Goal: Check status: Check status

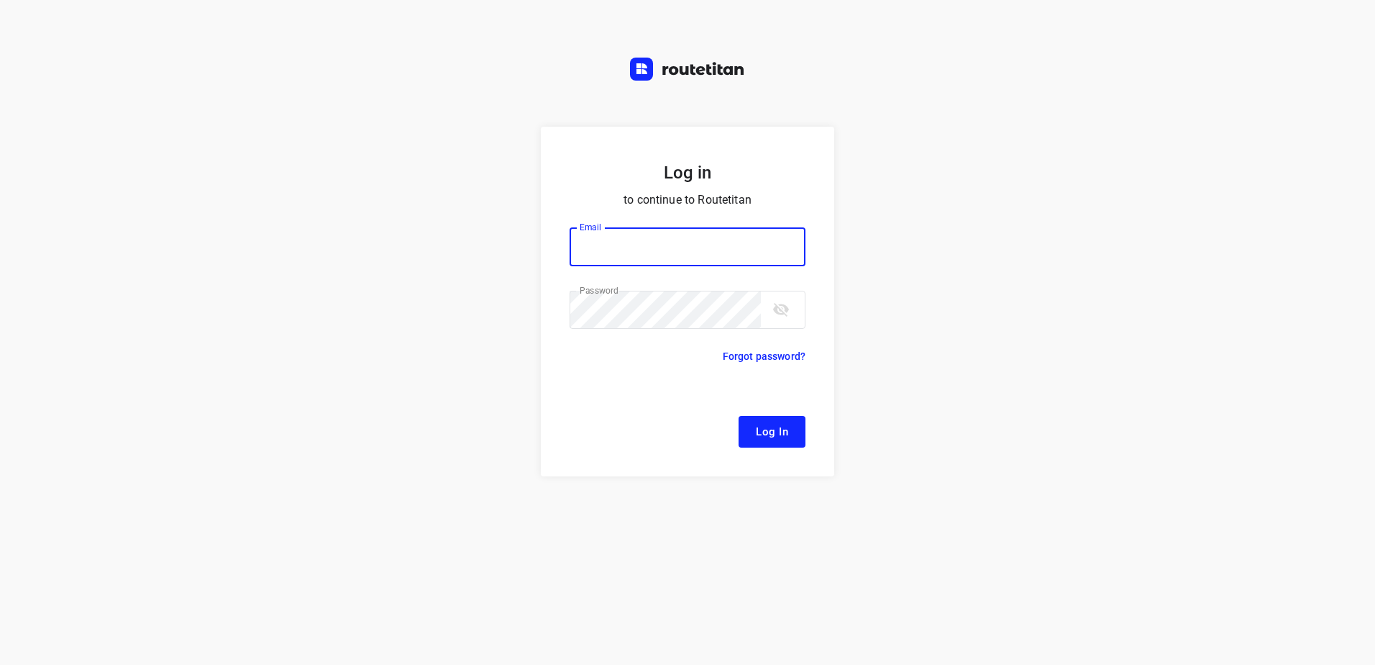
type input "[EMAIL_ADDRESS][DOMAIN_NAME]"
click at [773, 438] on span "Log In" at bounding box center [772, 431] width 32 height 19
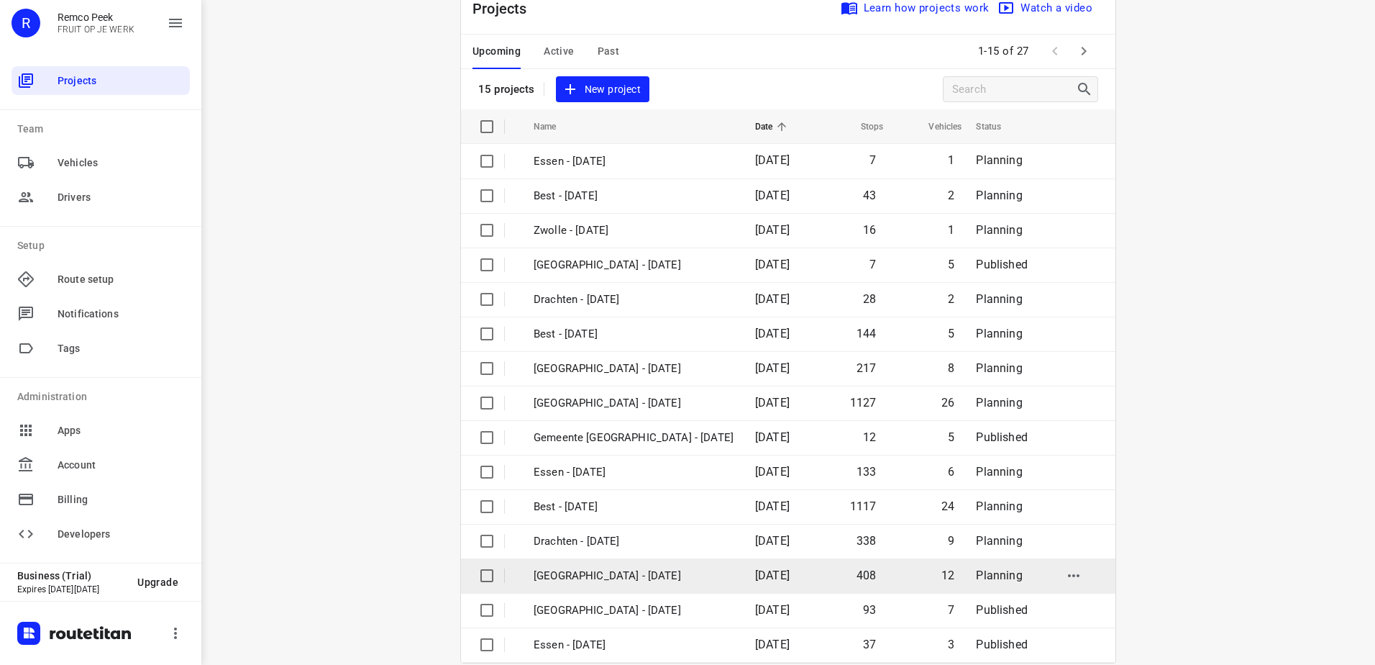
scroll to position [63, 0]
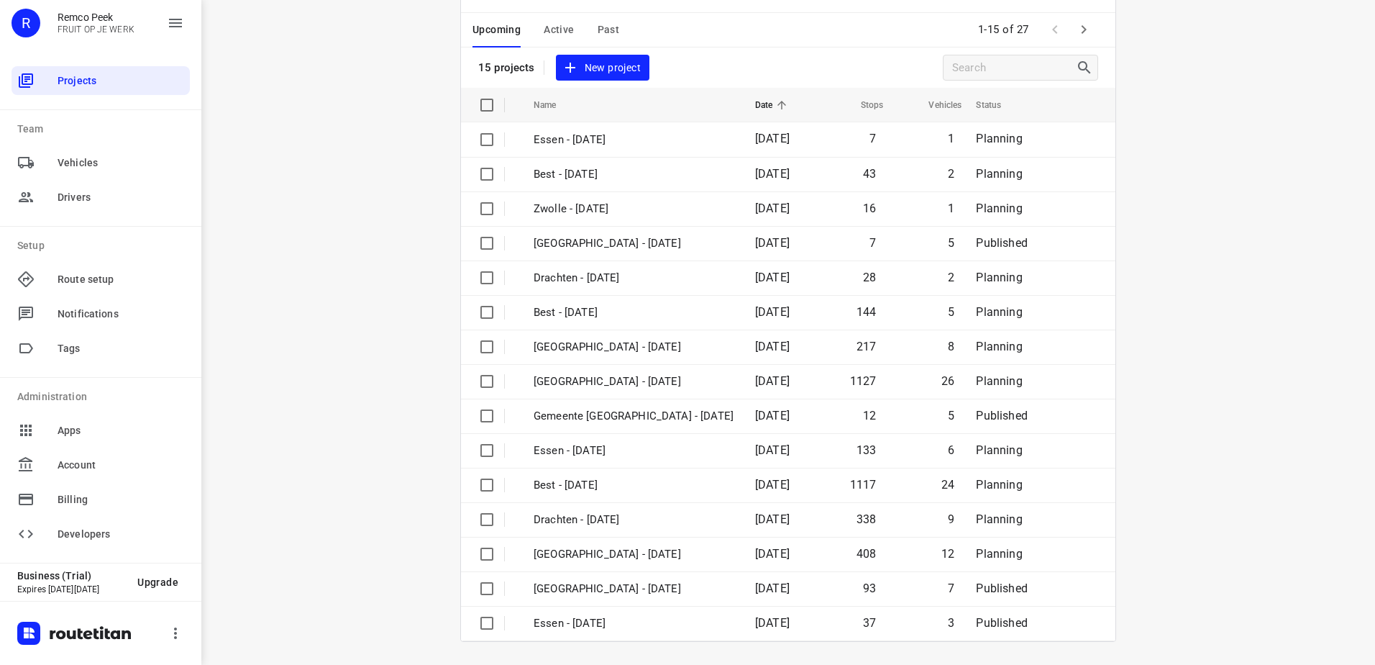
click at [1082, 32] on icon "button" at bounding box center [1084, 29] width 5 height 9
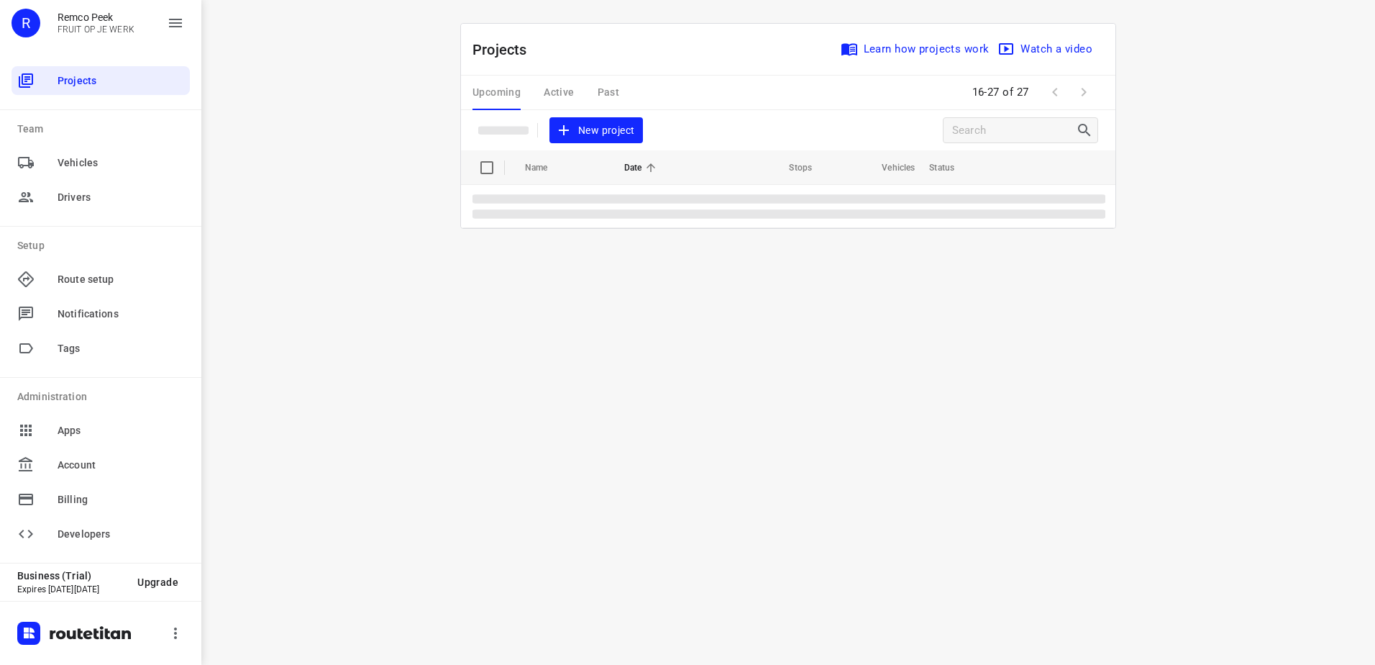
scroll to position [0, 0]
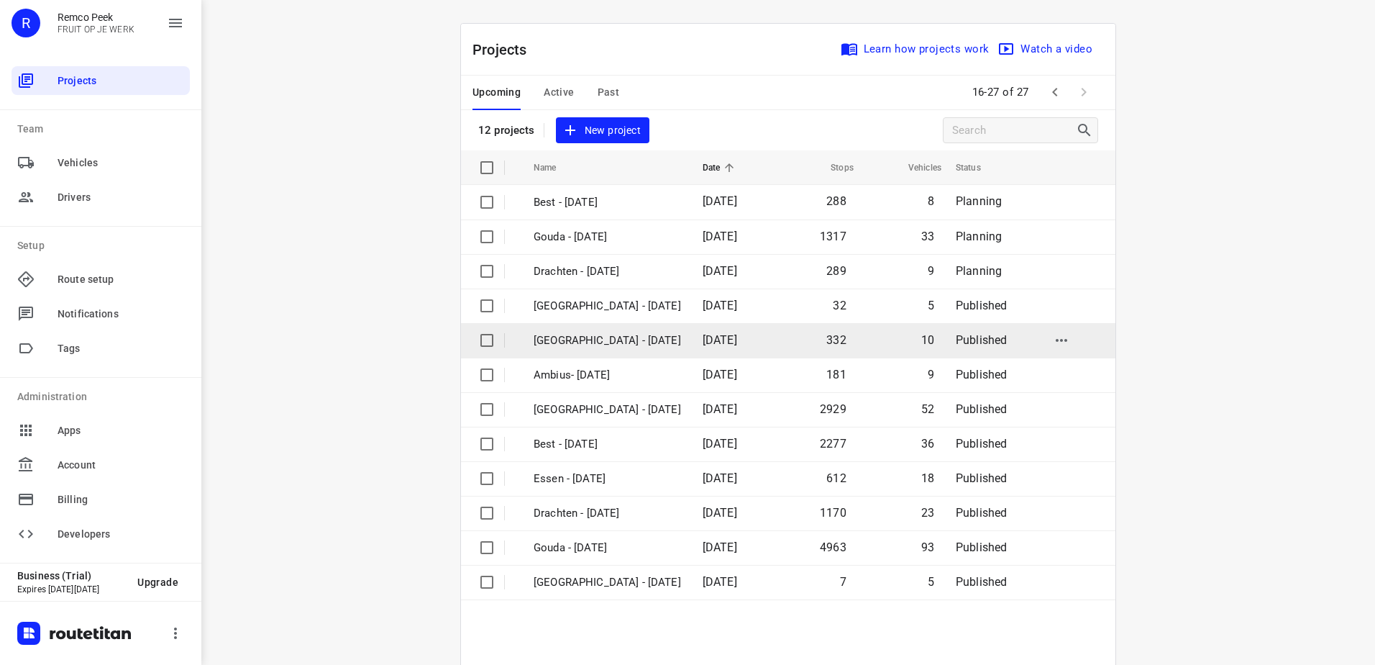
click at [598, 348] on p "[GEOGRAPHIC_DATA] - [DATE]" at bounding box center [607, 340] width 147 height 17
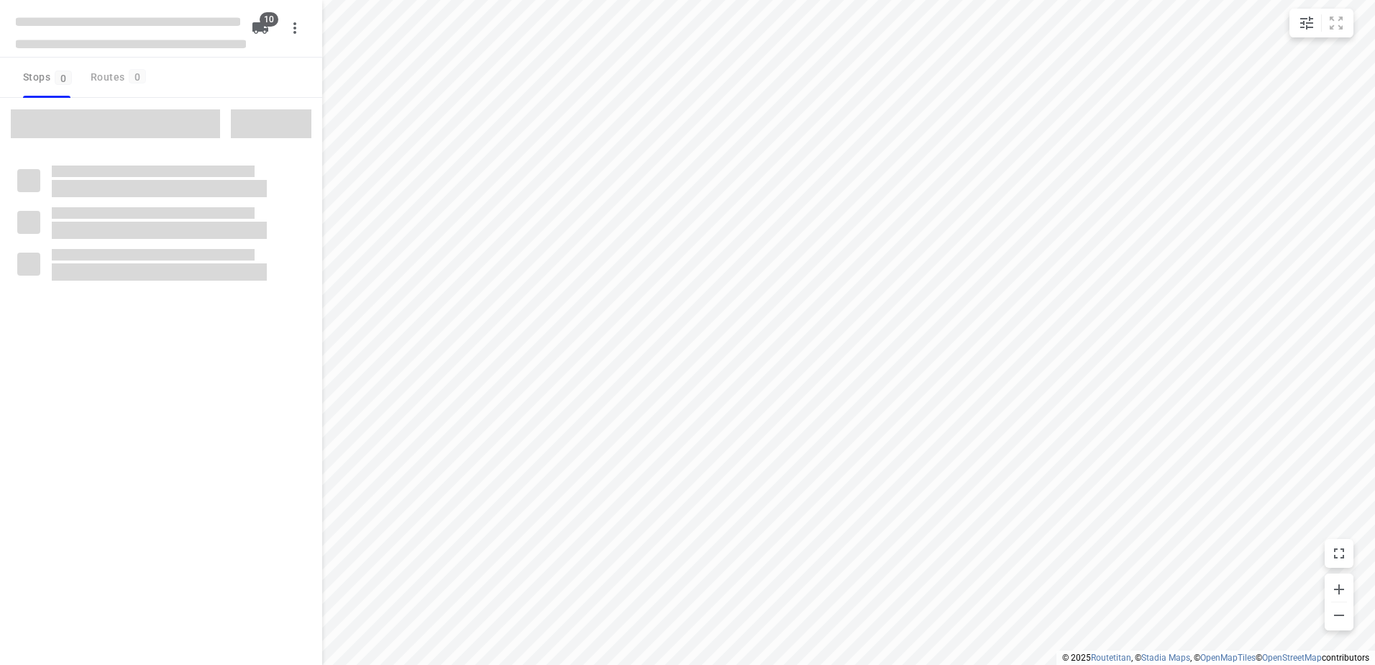
checkbox input "true"
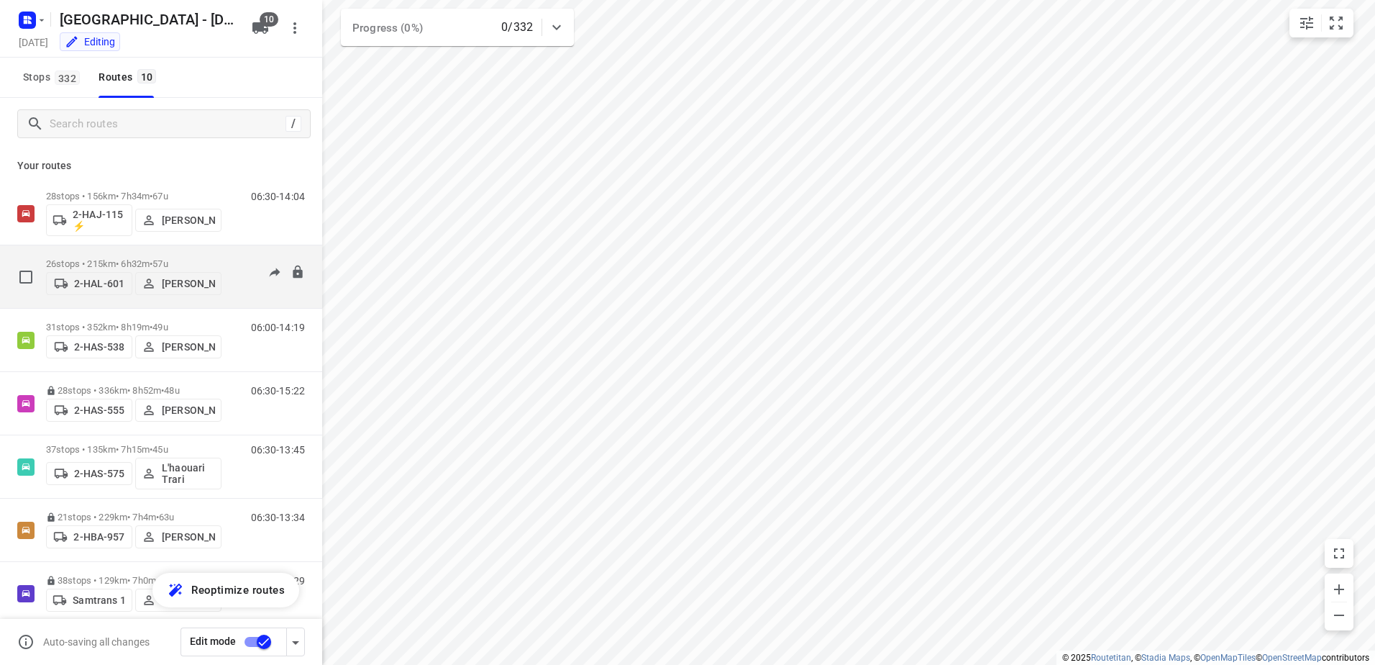
click at [101, 258] on p "26 stops • 215km • 6h32m • 57u" at bounding box center [133, 263] width 175 height 11
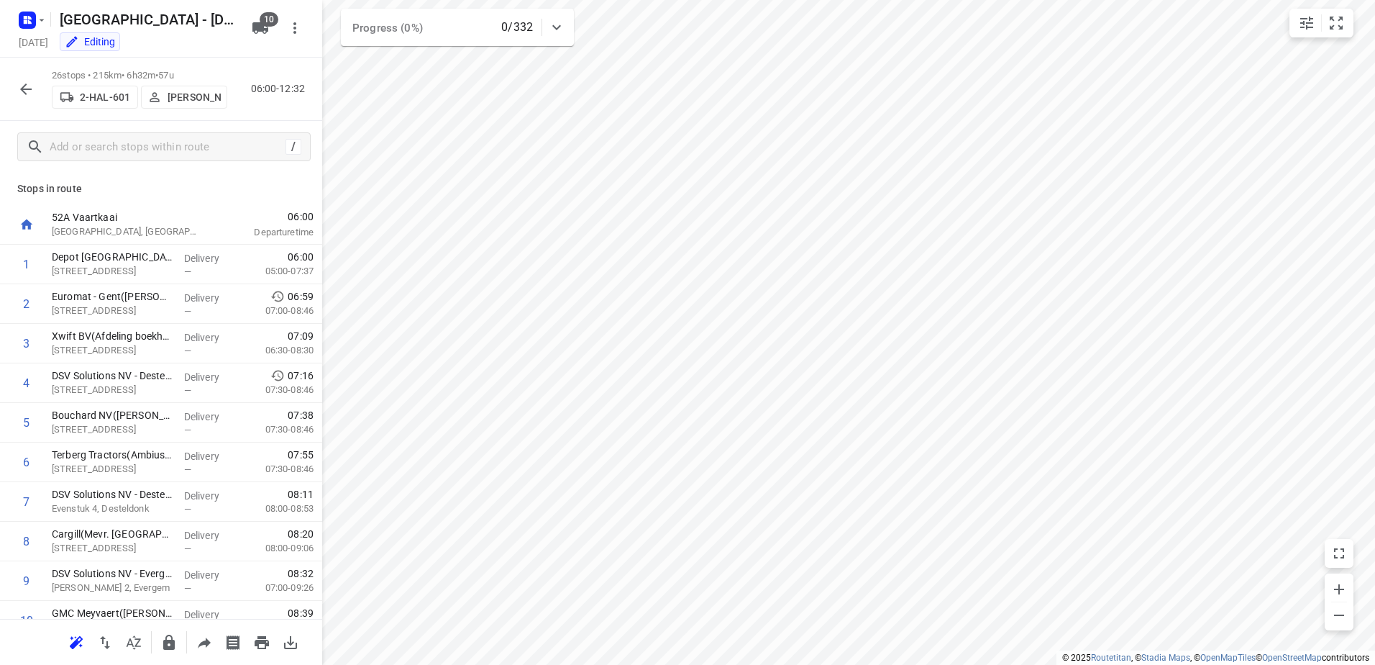
click at [263, 644] on icon "button" at bounding box center [261, 642] width 17 height 17
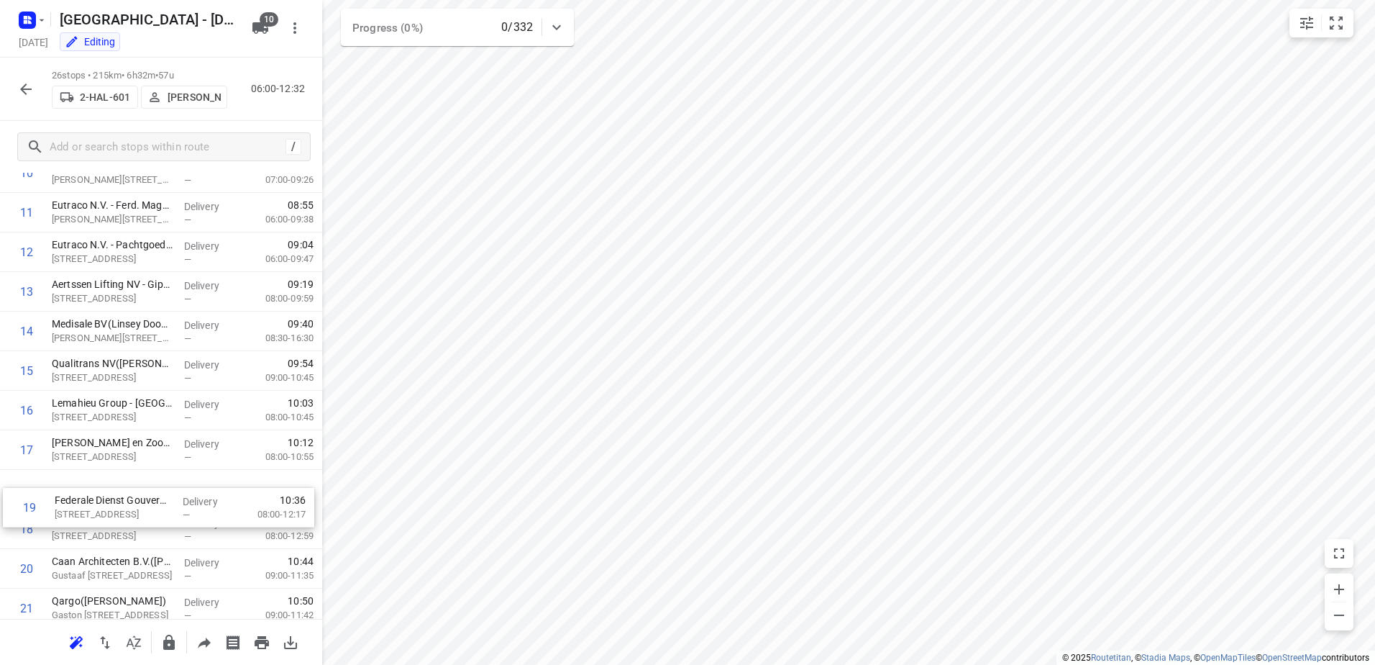
scroll to position [449, 0]
drag, startPoint x: 117, startPoint y: 548, endPoint x: 120, endPoint y: 498, distance: 49.7
click at [120, 498] on div "1 Depot [GEOGRAPHIC_DATA](Depot [GEOGRAPHIC_DATA]) [STREET_ADDRESS] Delivery — …" at bounding box center [161, 310] width 322 height 1028
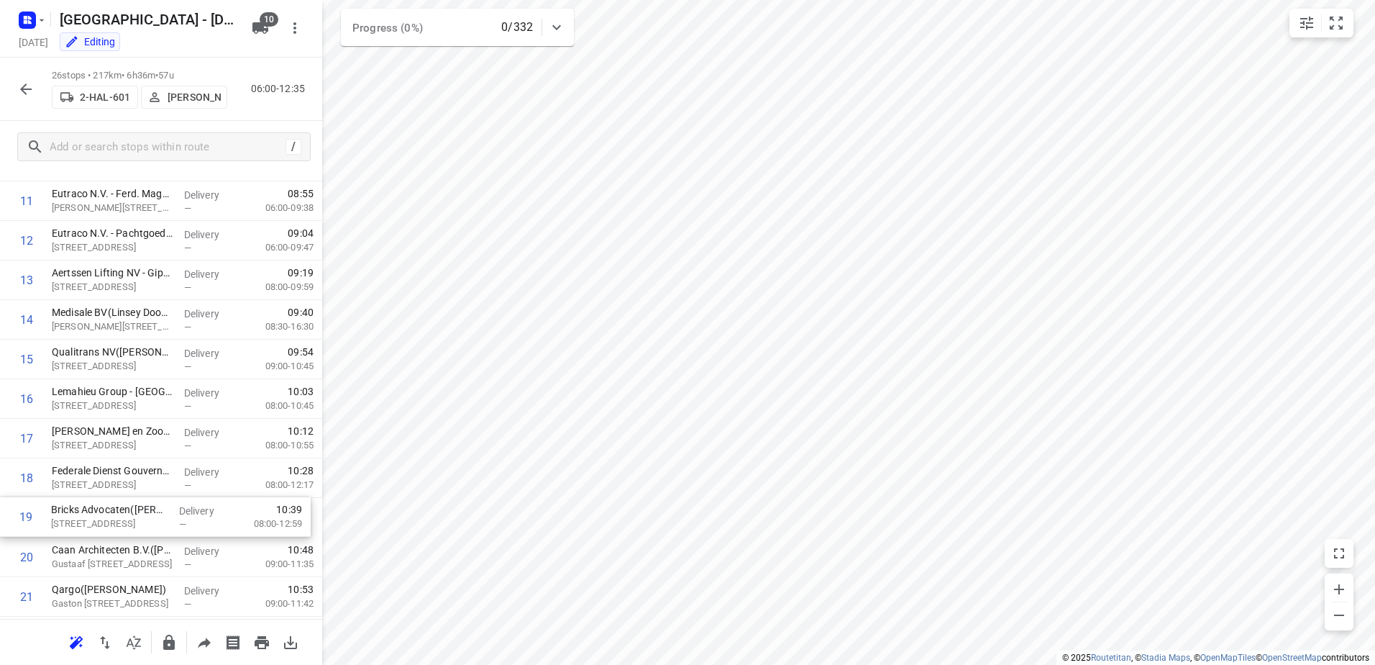
scroll to position [460, 0]
drag, startPoint x: 122, startPoint y: 529, endPoint x: 121, endPoint y: 480, distance: 49.6
click at [121, 480] on div "1 Depot [GEOGRAPHIC_DATA](Depot [GEOGRAPHIC_DATA]) [STREET_ADDRESS] Delivery — …" at bounding box center [161, 299] width 322 height 1028
